Goal: Information Seeking & Learning: Compare options

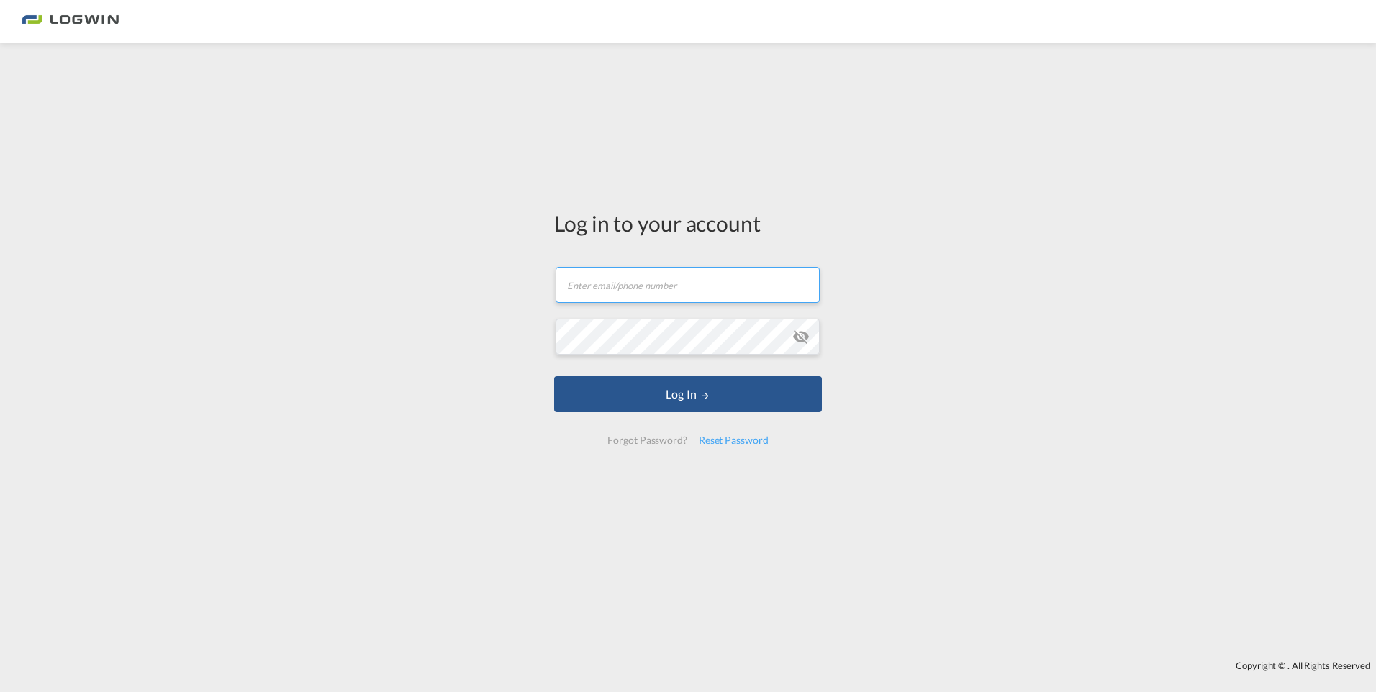
click at [650, 299] on input "text" at bounding box center [688, 285] width 264 height 36
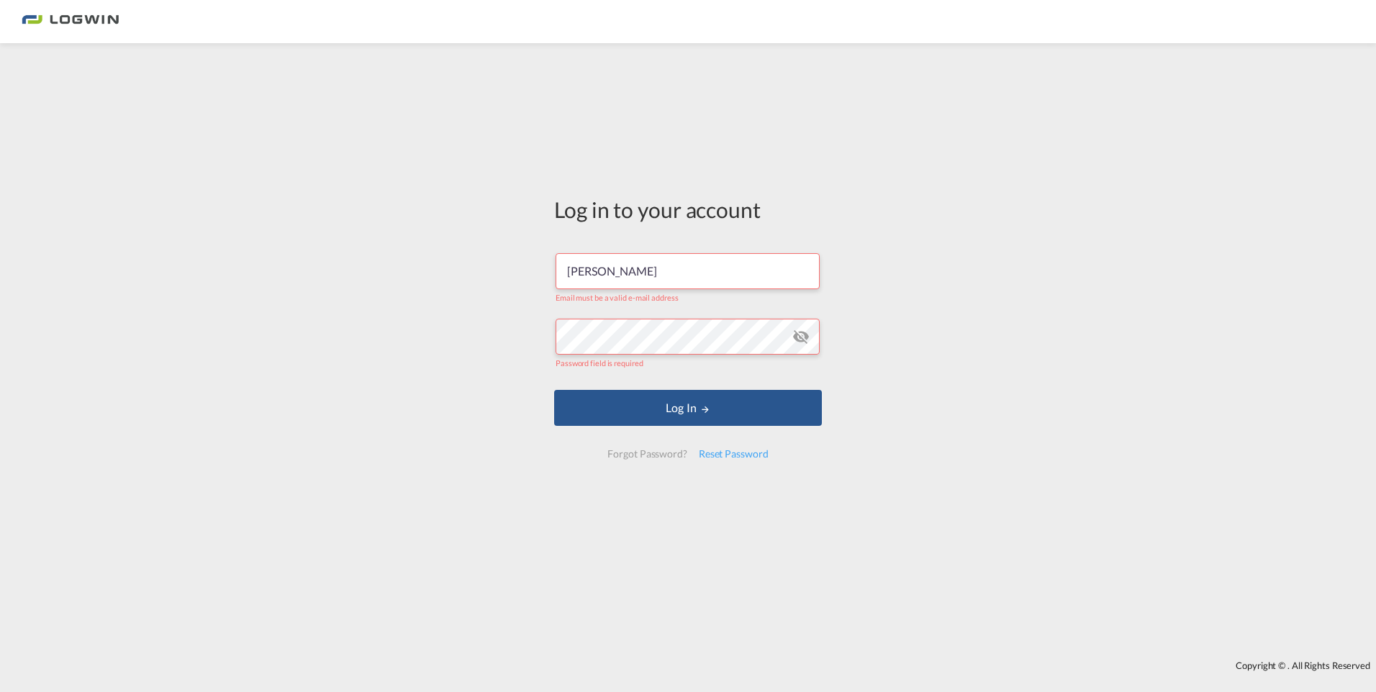
type input "[PERSON_NAME]"
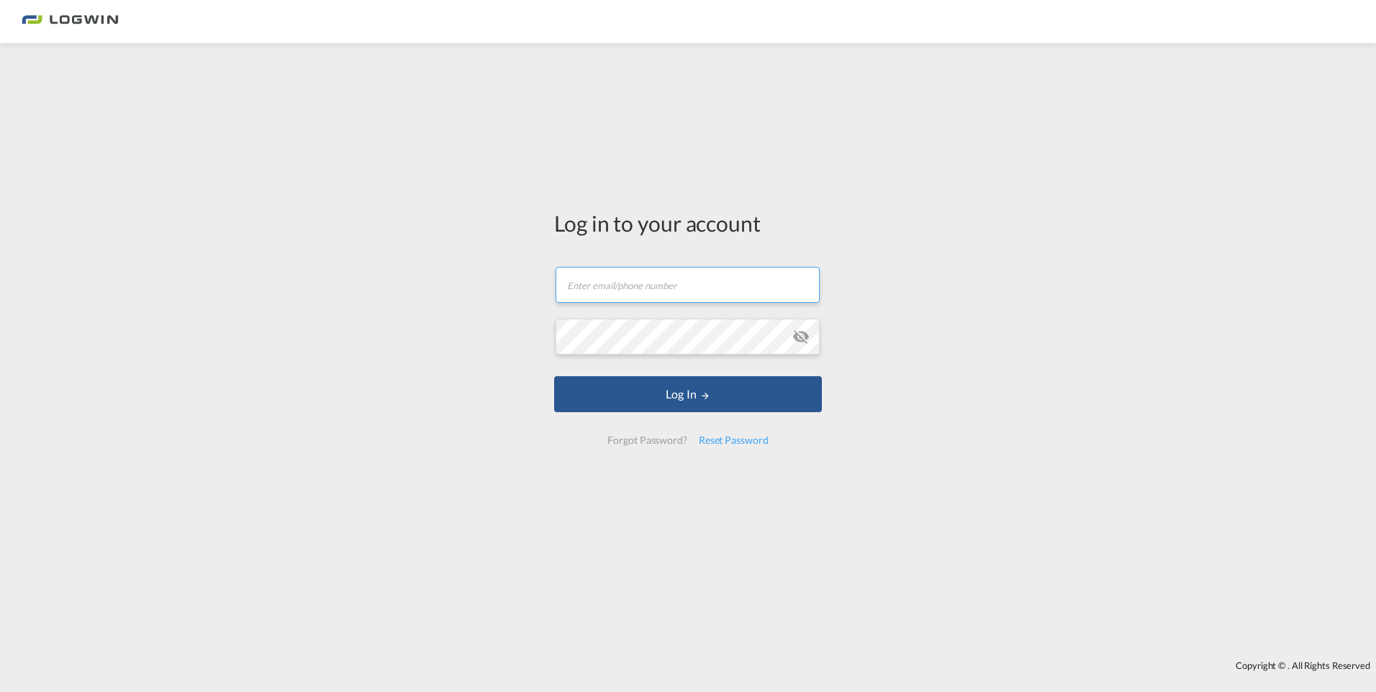
click at [645, 284] on input "text" at bounding box center [688, 285] width 264 height 36
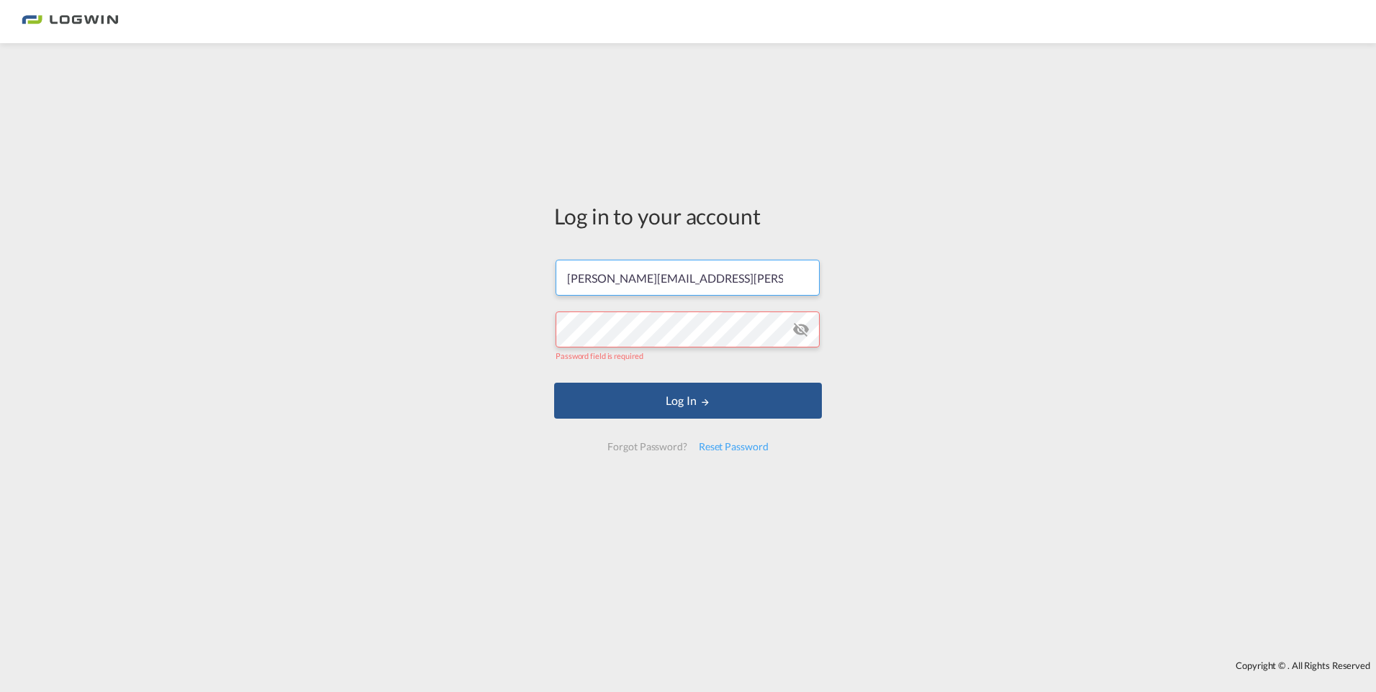
type input "[PERSON_NAME][EMAIL_ADDRESS][PERSON_NAME][DOMAIN_NAME]"
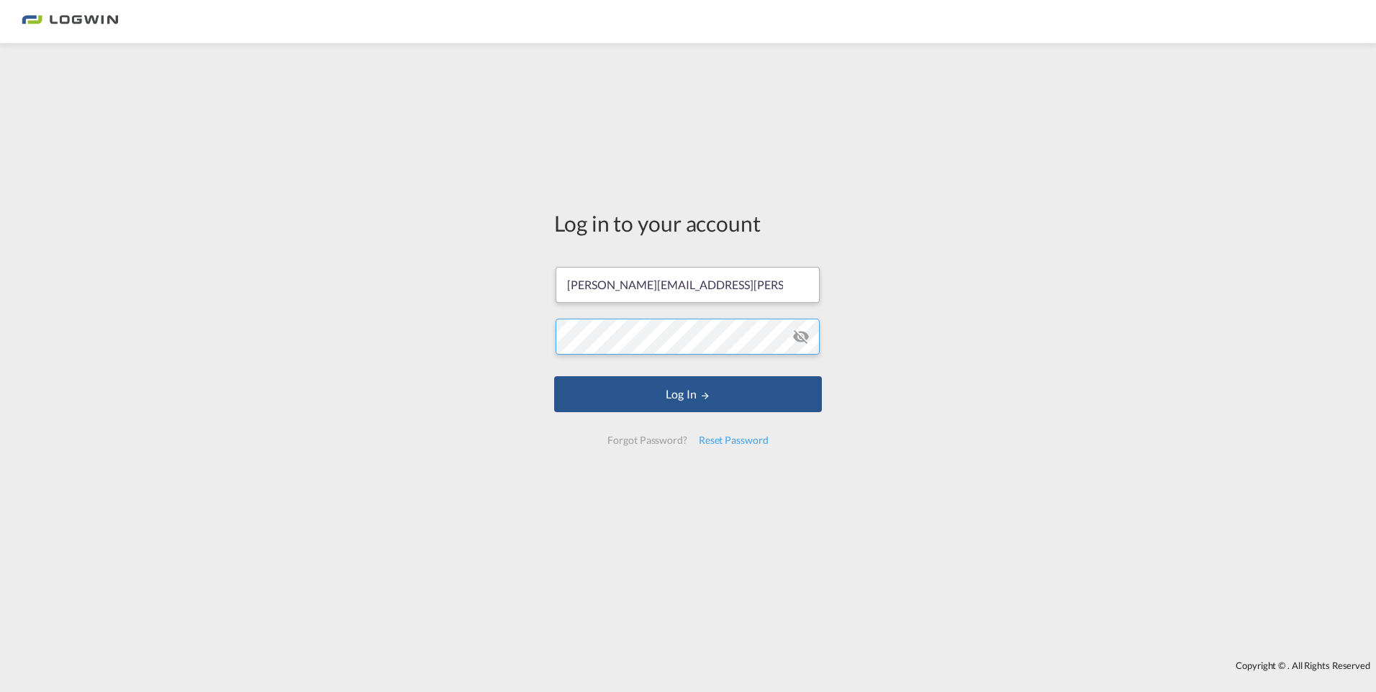
click at [554, 376] on button "Log In" at bounding box center [688, 394] width 268 height 36
